Goal: Transaction & Acquisition: Obtain resource

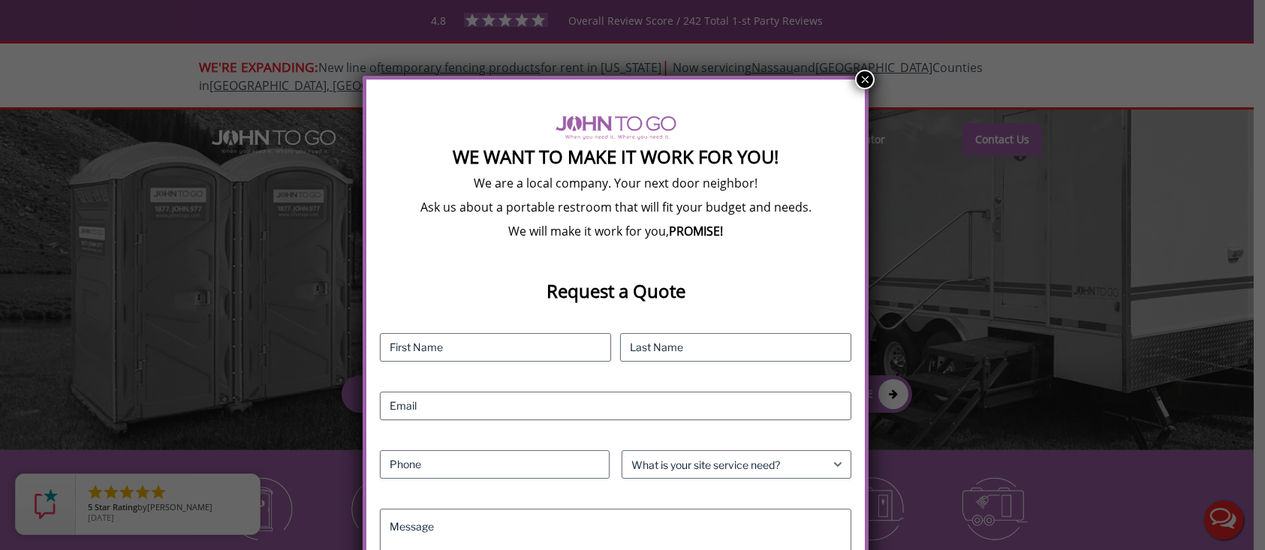
click at [865, 77] on button "×" at bounding box center [865, 80] width 20 height 20
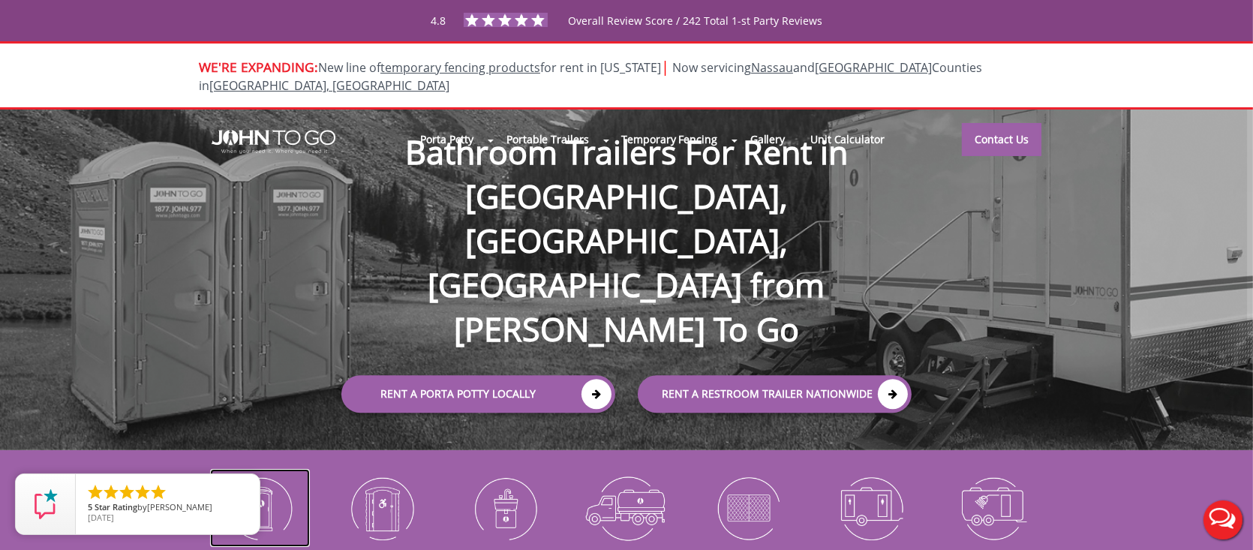
click at [284, 489] on img at bounding box center [260, 508] width 100 height 78
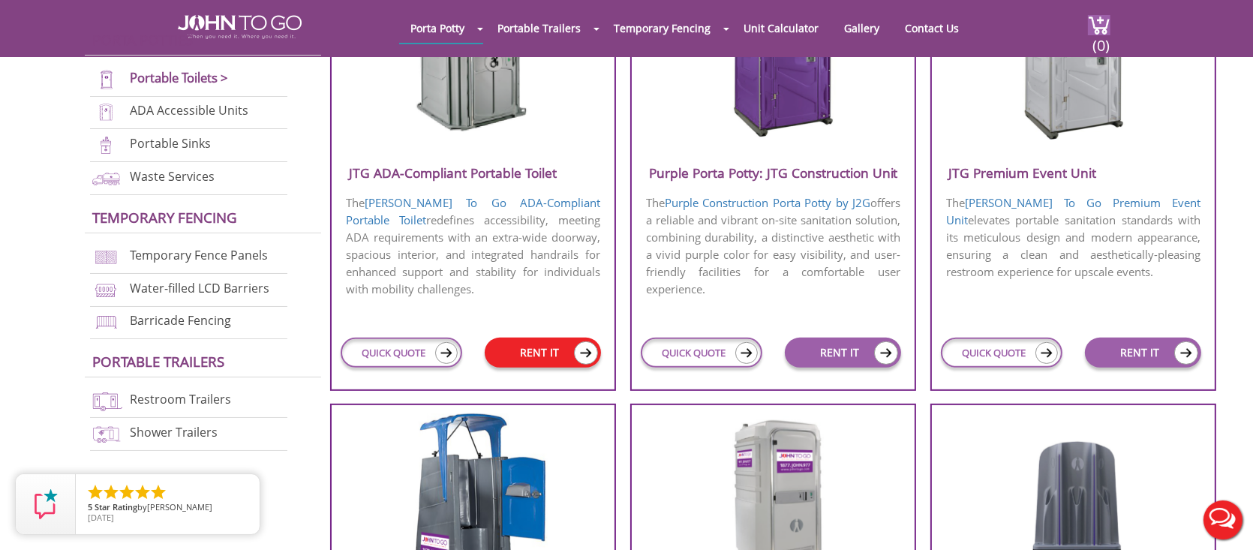
scroll to position [676, 0]
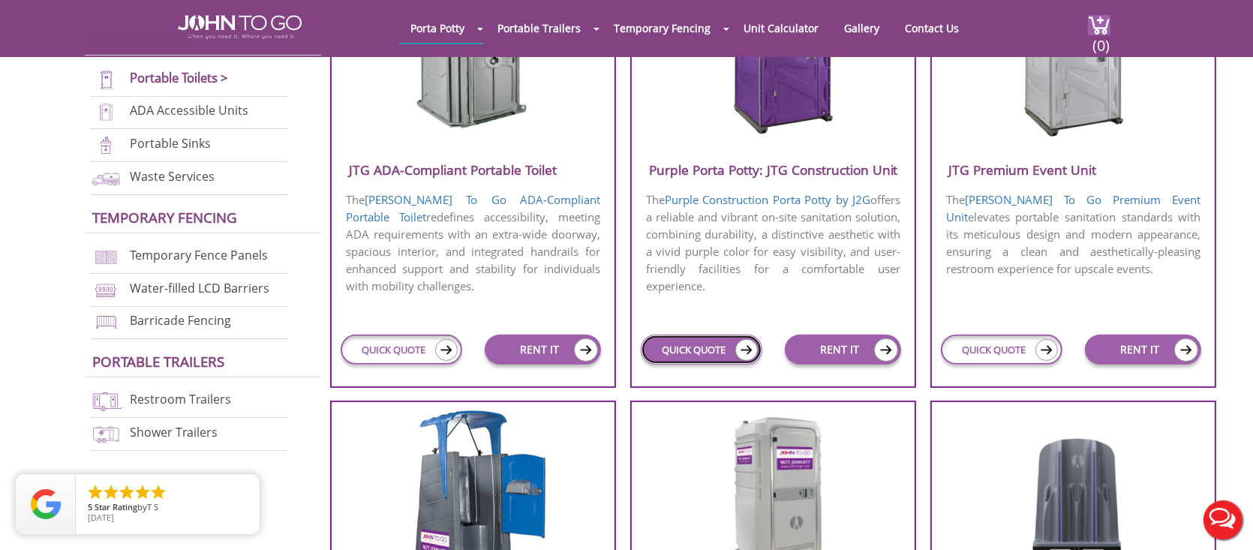
click at [676, 347] on link "QUICK QUOTE" at bounding box center [701, 350] width 121 height 30
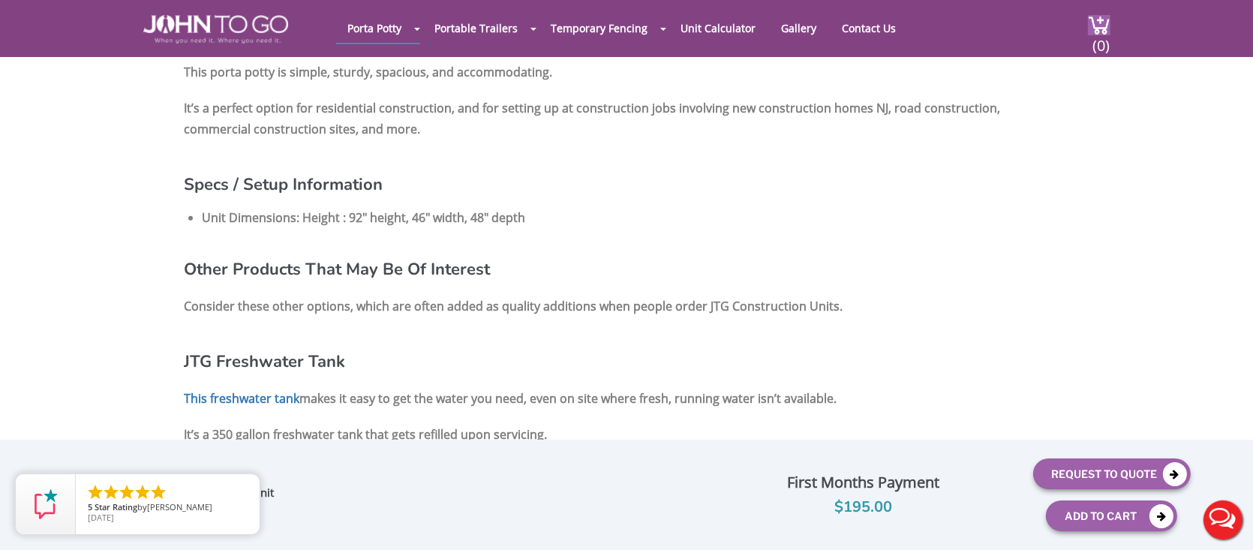
scroll to position [1351, 0]
drag, startPoint x: 523, startPoint y: 170, endPoint x: 348, endPoint y: 176, distance: 175.0
click at [348, 206] on li "Unit Dimensions: Height : 92" height, 46" width, 48" depth" at bounding box center [386, 216] width 369 height 21
copy li "92" height, 46" width, 48" depth"
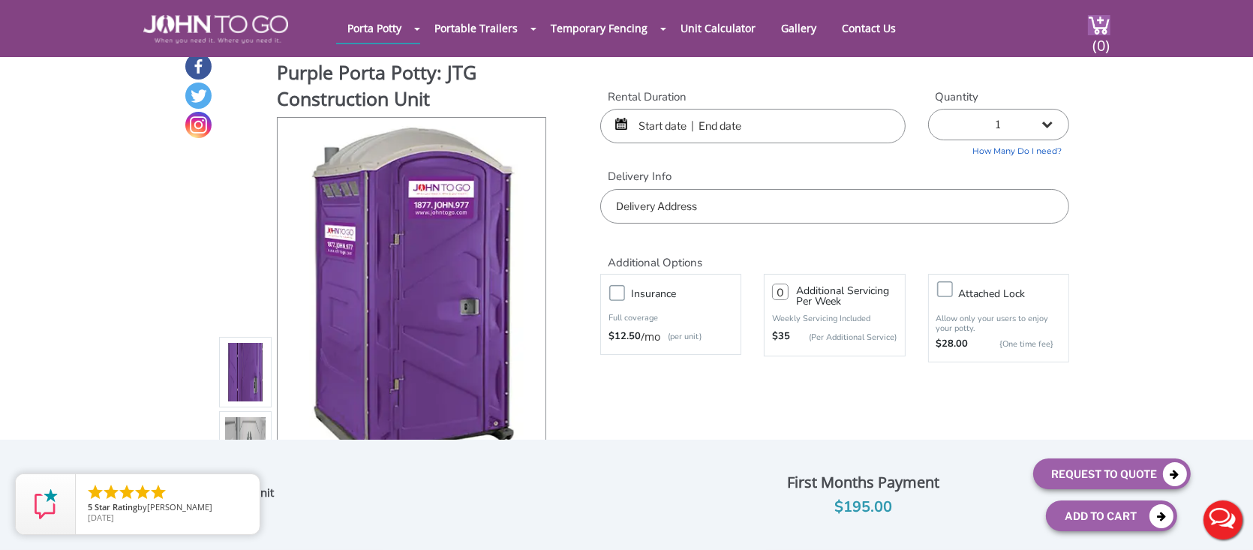
scroll to position [0, 0]
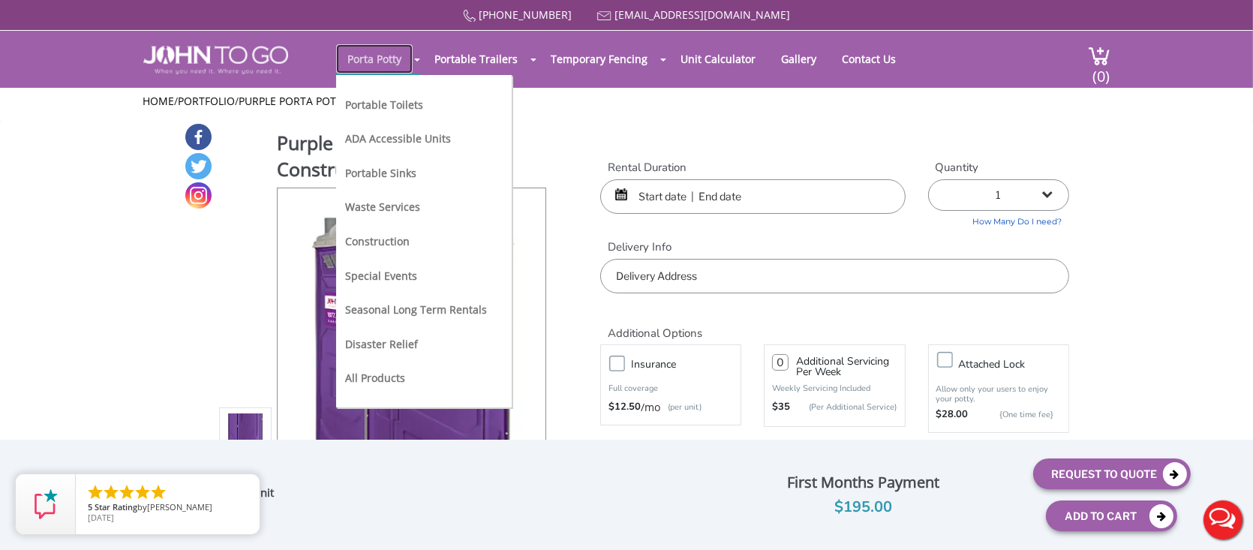
click at [362, 54] on link "Porta Potty" at bounding box center [374, 58] width 77 height 29
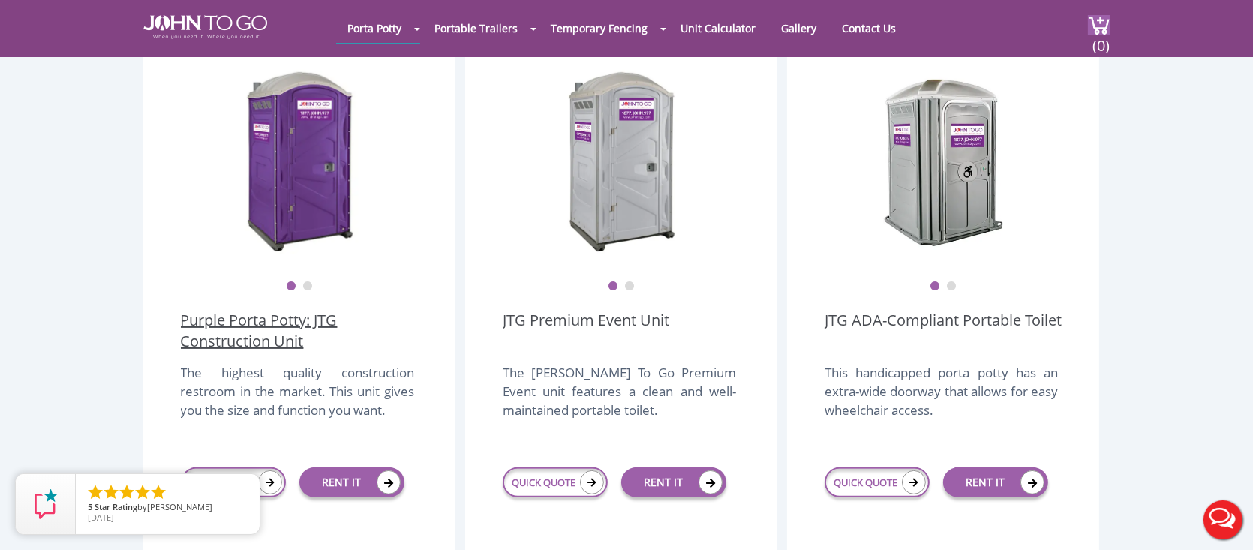
scroll to position [450, 0]
click at [541, 468] on link "QUICK QUOTE" at bounding box center [555, 483] width 105 height 30
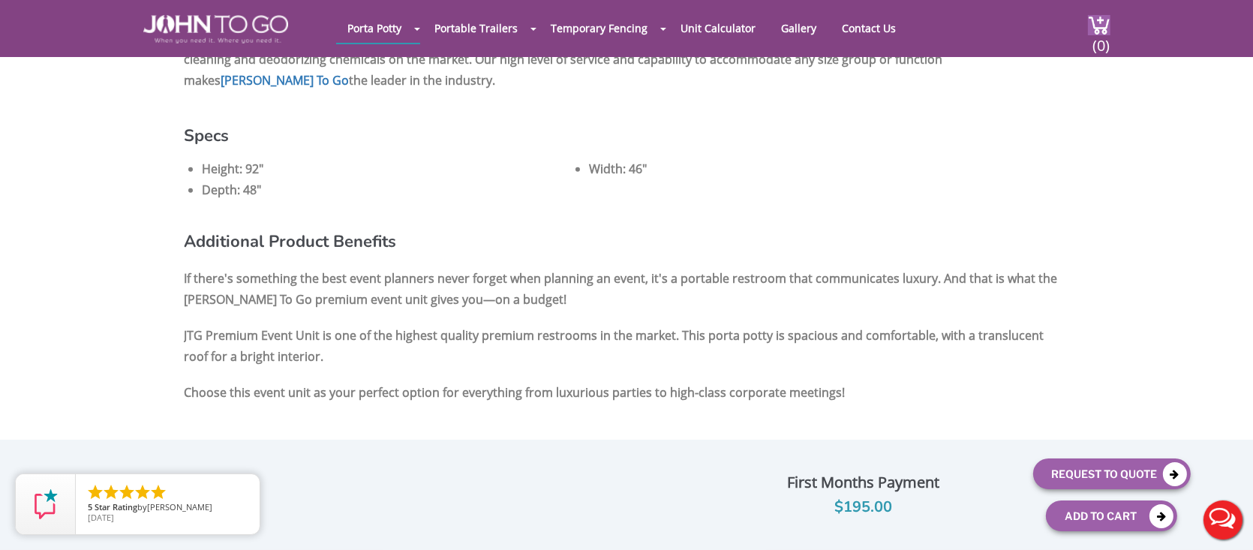
scroll to position [1051, 0]
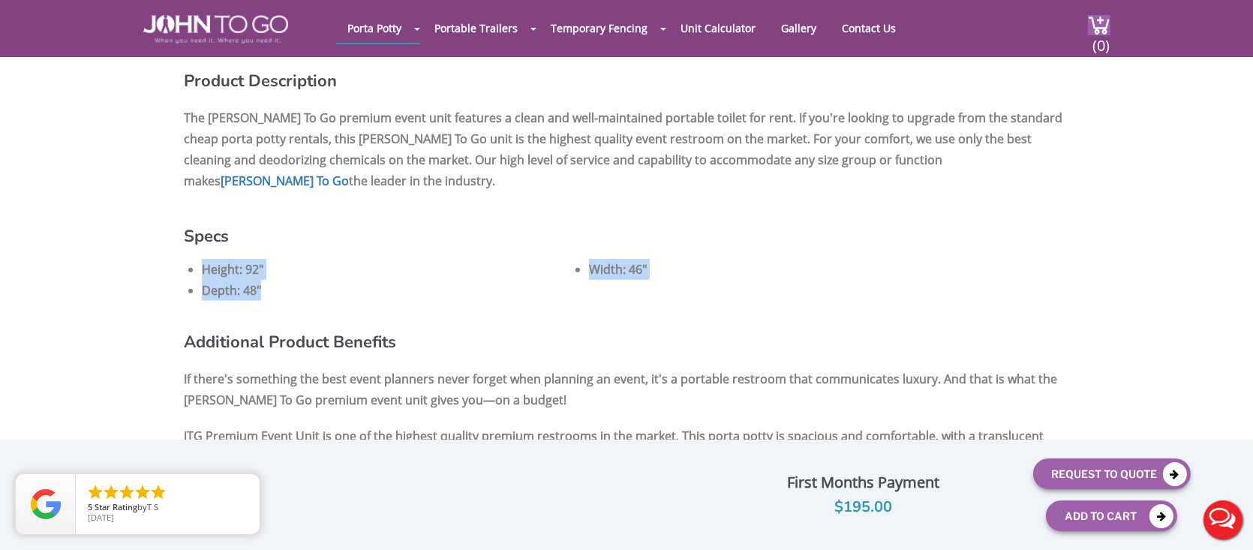
drag, startPoint x: 281, startPoint y: 274, endPoint x: 191, endPoint y: 241, distance: 95.2
click at [191, 259] on ul "Height: 92" Width: 46" Depth: 48"" at bounding box center [627, 280] width 886 height 42
click at [386, 280] on li "Depth: 48"" at bounding box center [386, 290] width 369 height 21
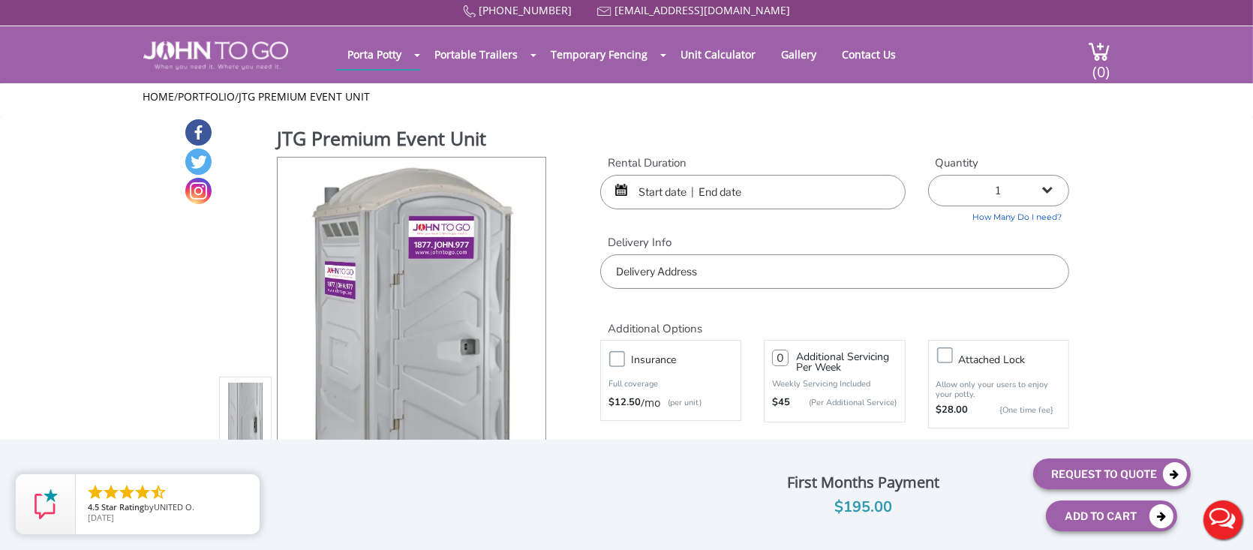
scroll to position [0, 0]
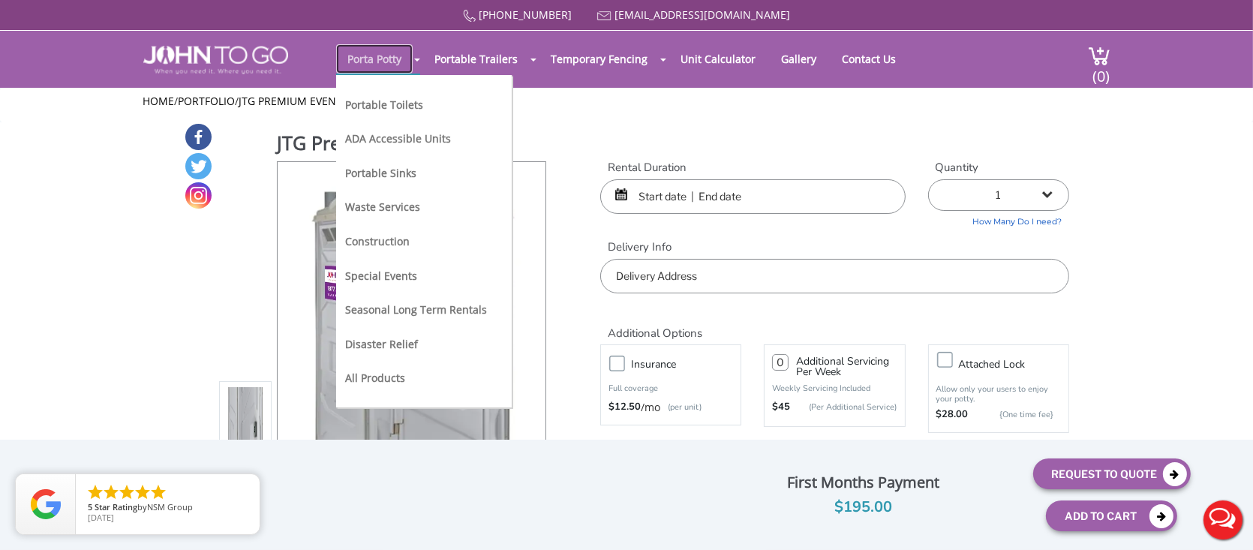
click at [369, 53] on link "Porta Potty" at bounding box center [374, 58] width 77 height 29
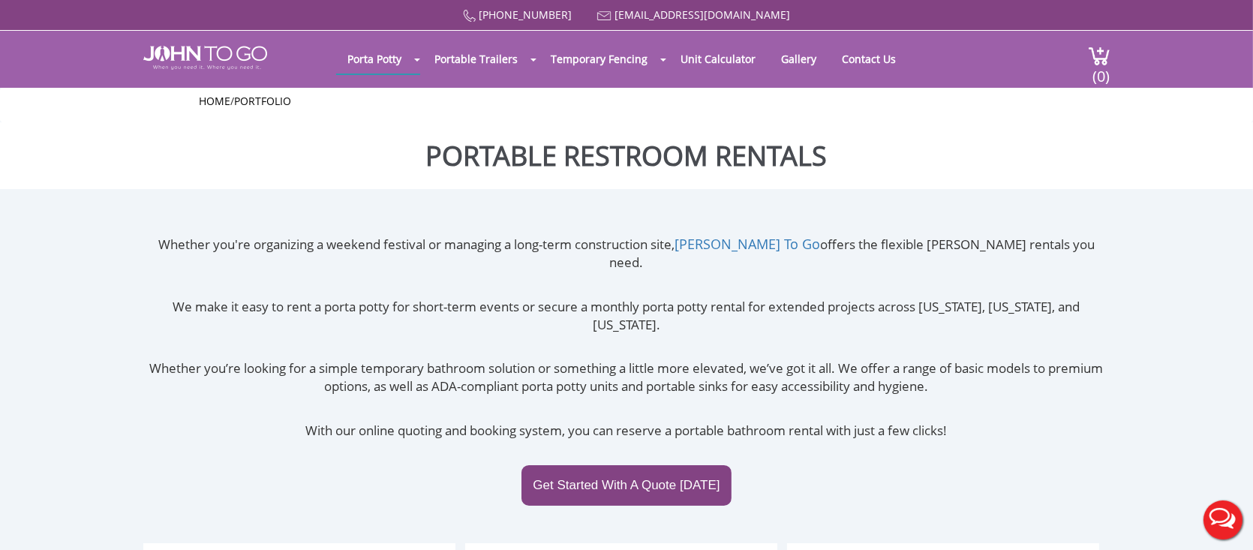
click at [857, 360] on p "Whether you’re looking for a simple temporary bathroom solution or something a …" at bounding box center [626, 378] width 967 height 37
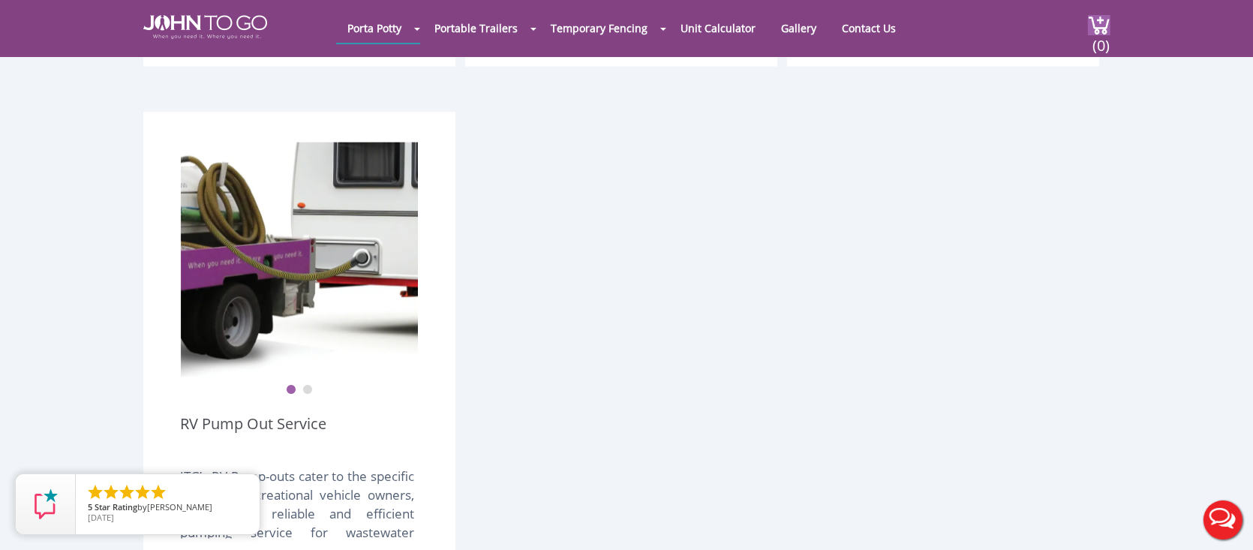
scroll to position [3077, 0]
